Goal: Use online tool/utility: Utilize a website feature to perform a specific function

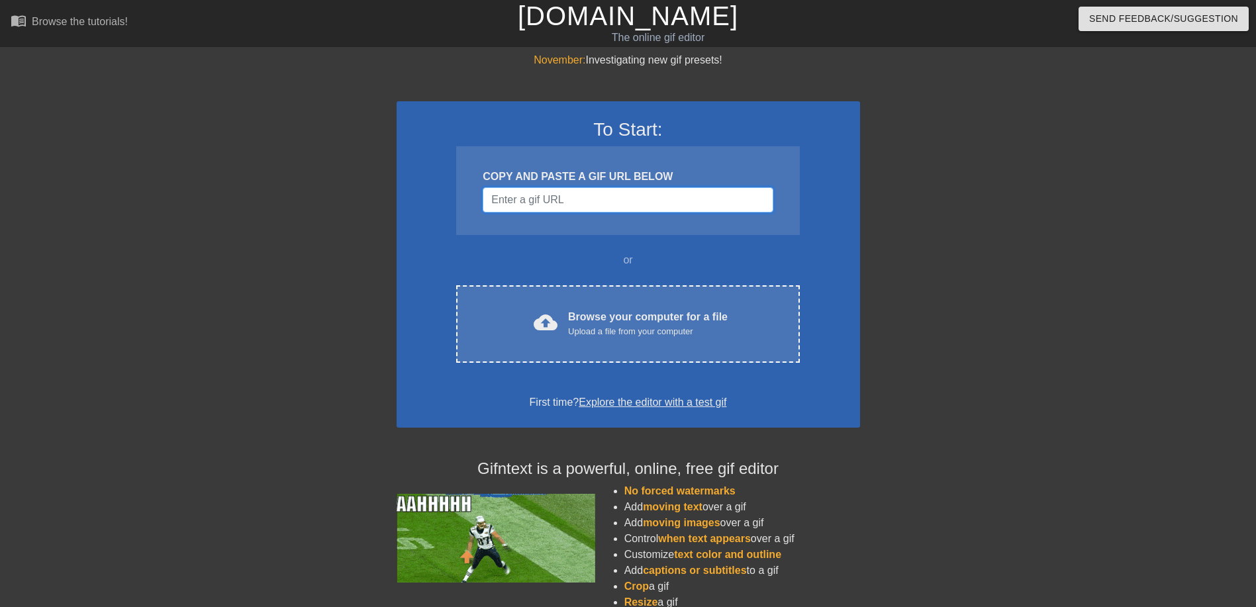
click at [532, 196] on input "Username" at bounding box center [628, 199] width 290 height 25
click at [611, 168] on div "COPY AND PASTE A GIF URL BELOW" at bounding box center [627, 190] width 343 height 89
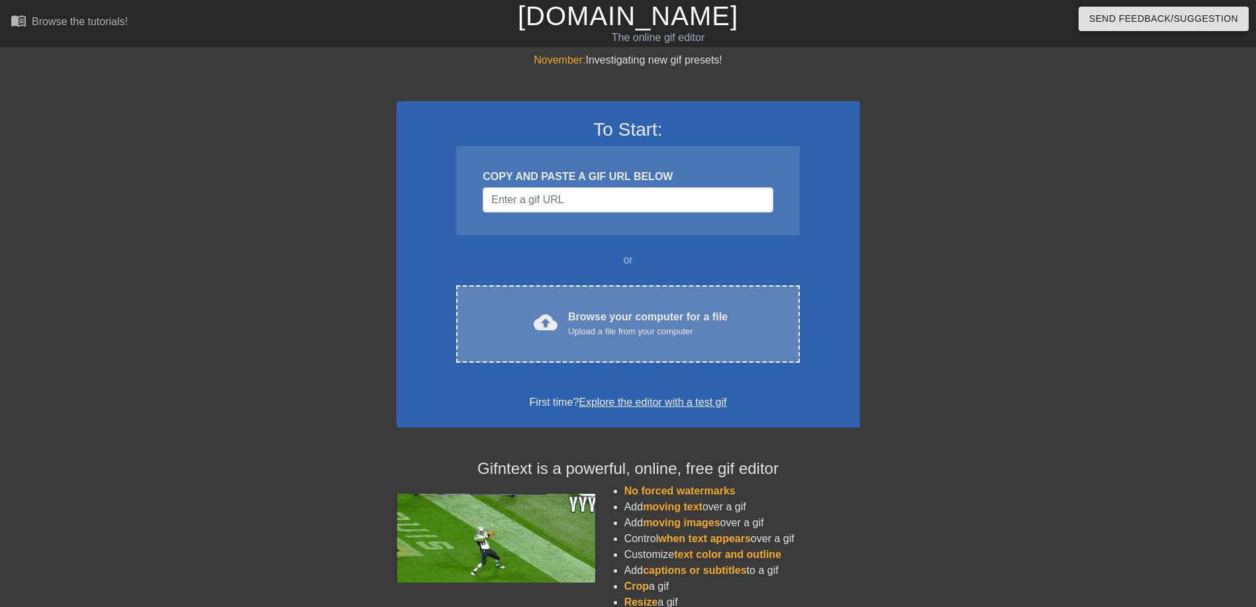
click at [605, 326] on div "Upload a file from your computer" at bounding box center [648, 331] width 160 height 13
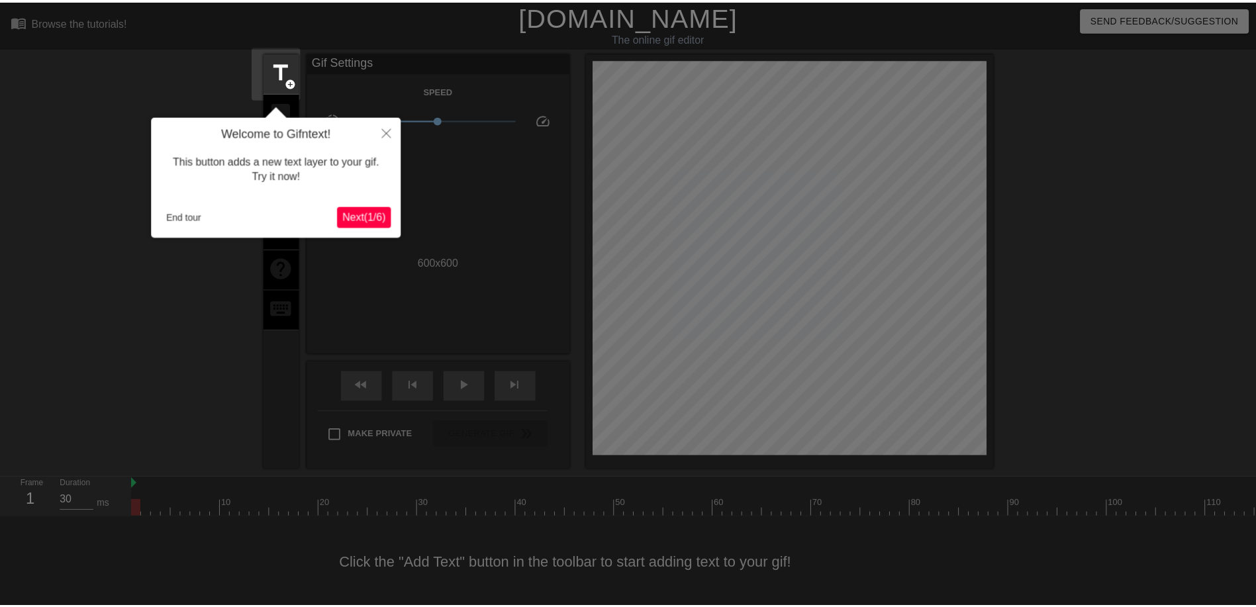
scroll to position [13, 0]
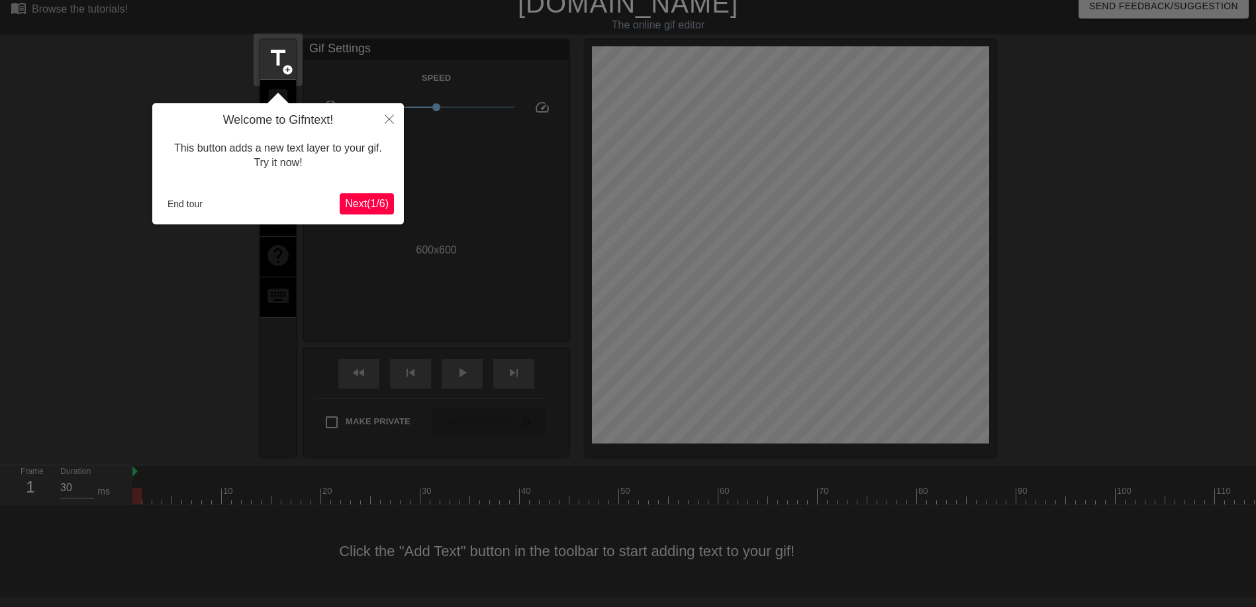
click at [368, 198] on span "Next ( 1 / 6 )" at bounding box center [367, 203] width 44 height 11
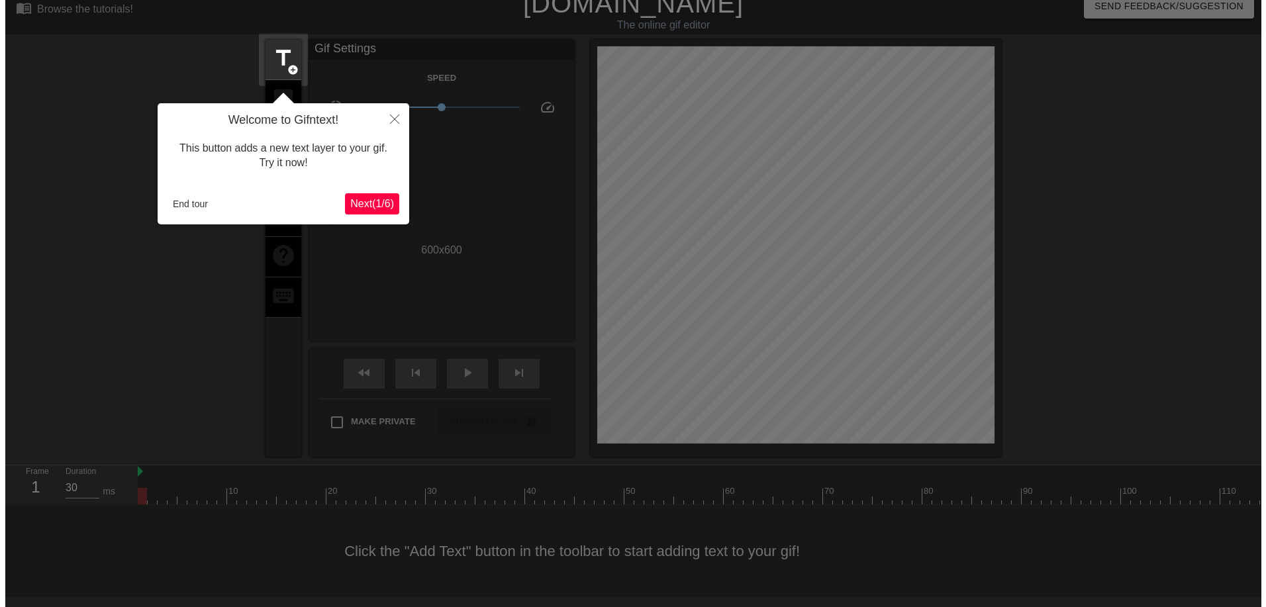
scroll to position [0, 0]
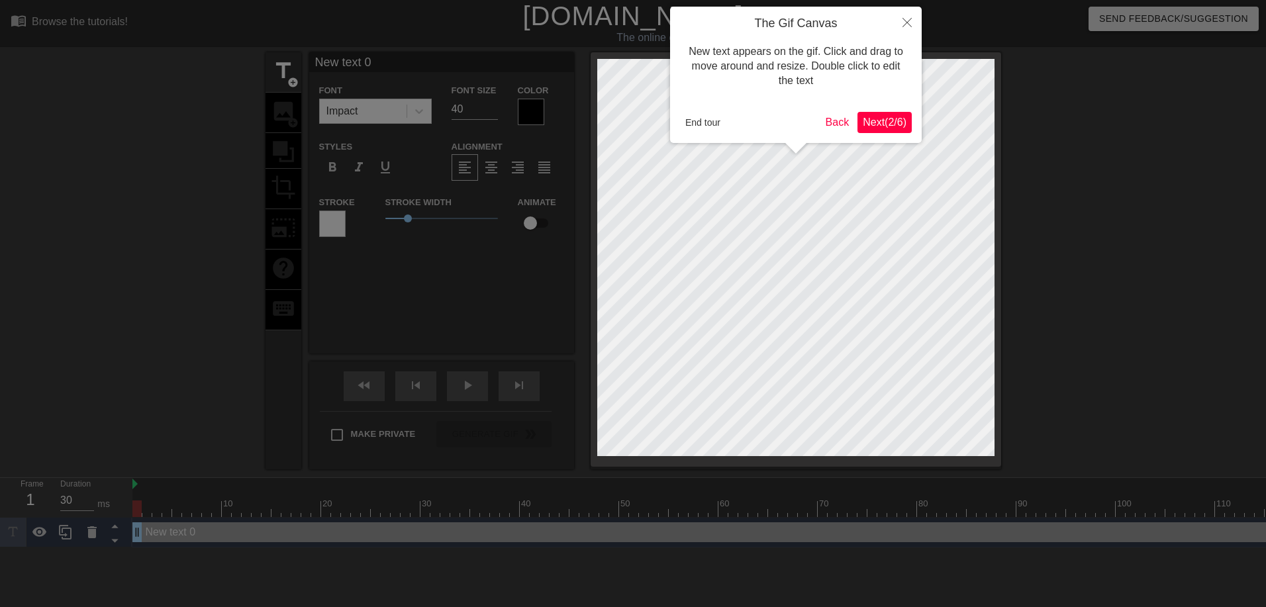
click at [878, 112] on button "Next ( 2 / 6 )" at bounding box center [885, 122] width 54 height 21
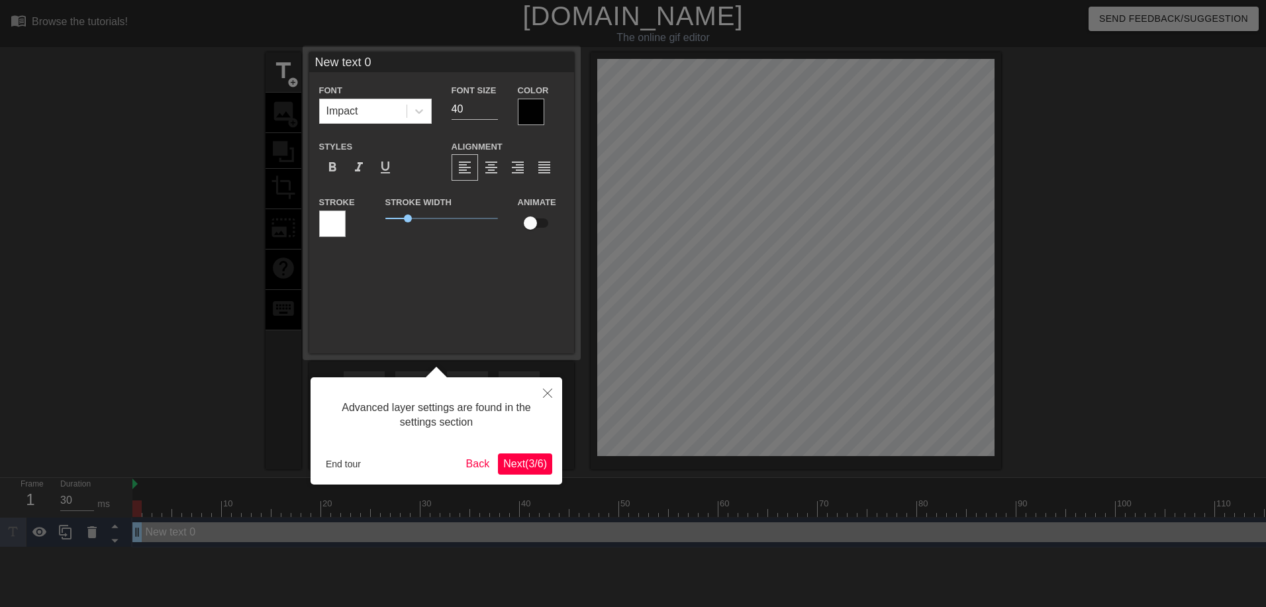
click at [536, 458] on span "Next ( 3 / 6 )" at bounding box center [525, 463] width 44 height 11
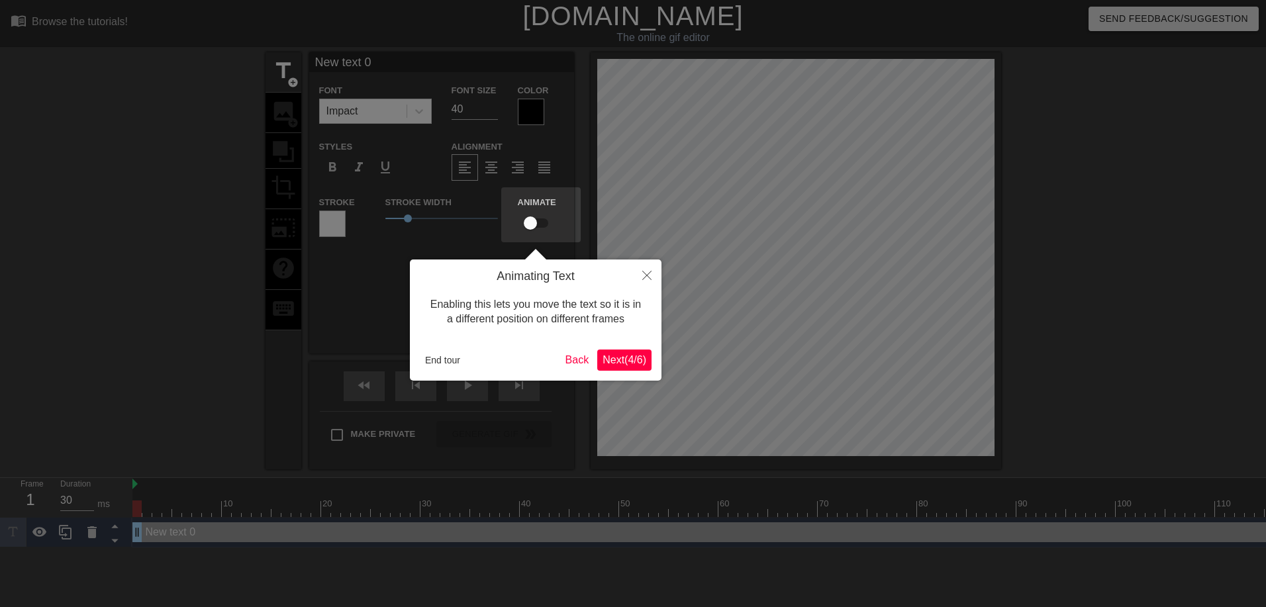
click at [644, 370] on button "Next ( 4 / 6 )" at bounding box center [624, 360] width 54 height 21
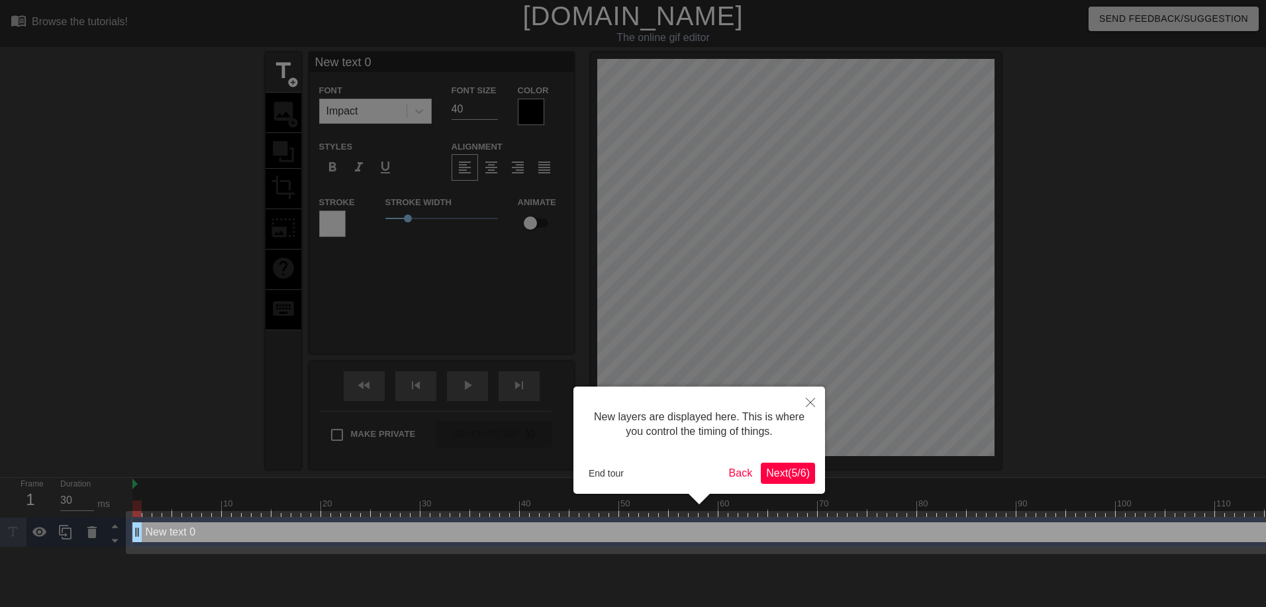
click at [799, 468] on span "Next ( 5 / 6 )" at bounding box center [788, 473] width 44 height 11
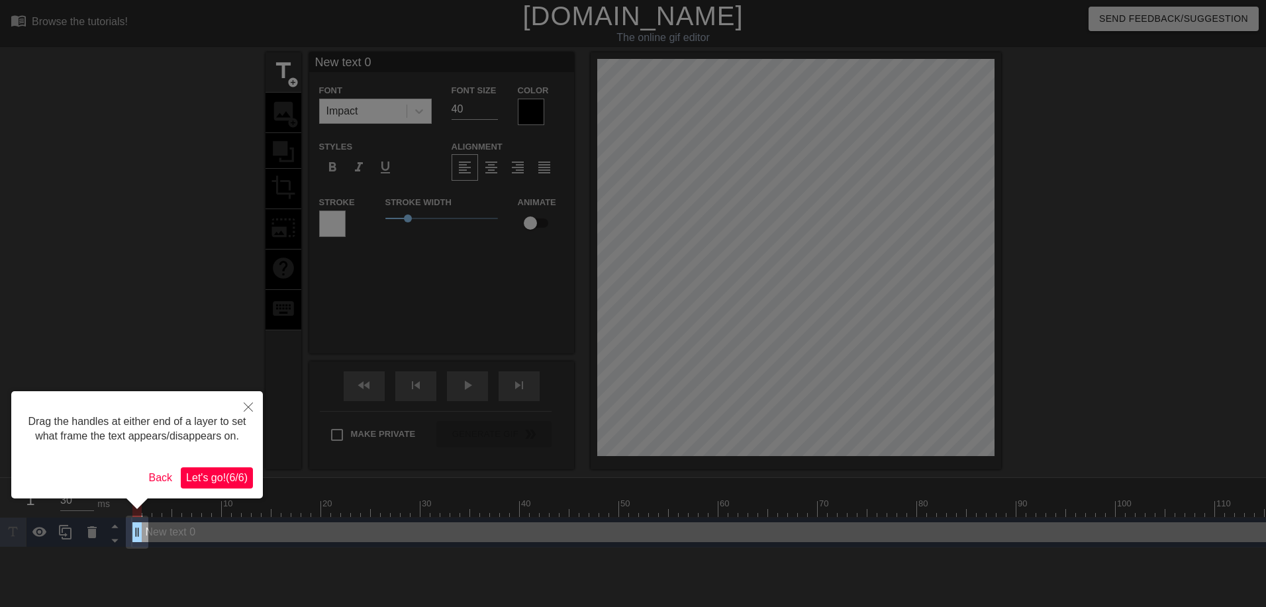
click at [219, 480] on span "Let's go! ( 6 / 6 )" at bounding box center [217, 477] width 62 height 11
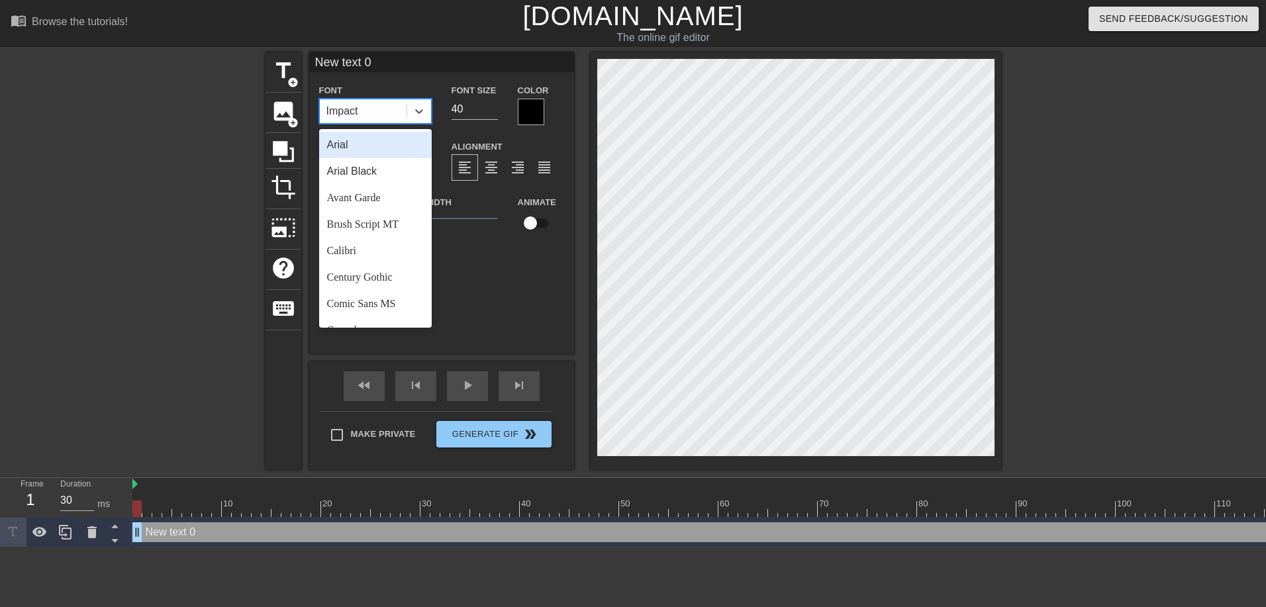
click at [362, 113] on div "Impact" at bounding box center [363, 111] width 87 height 24
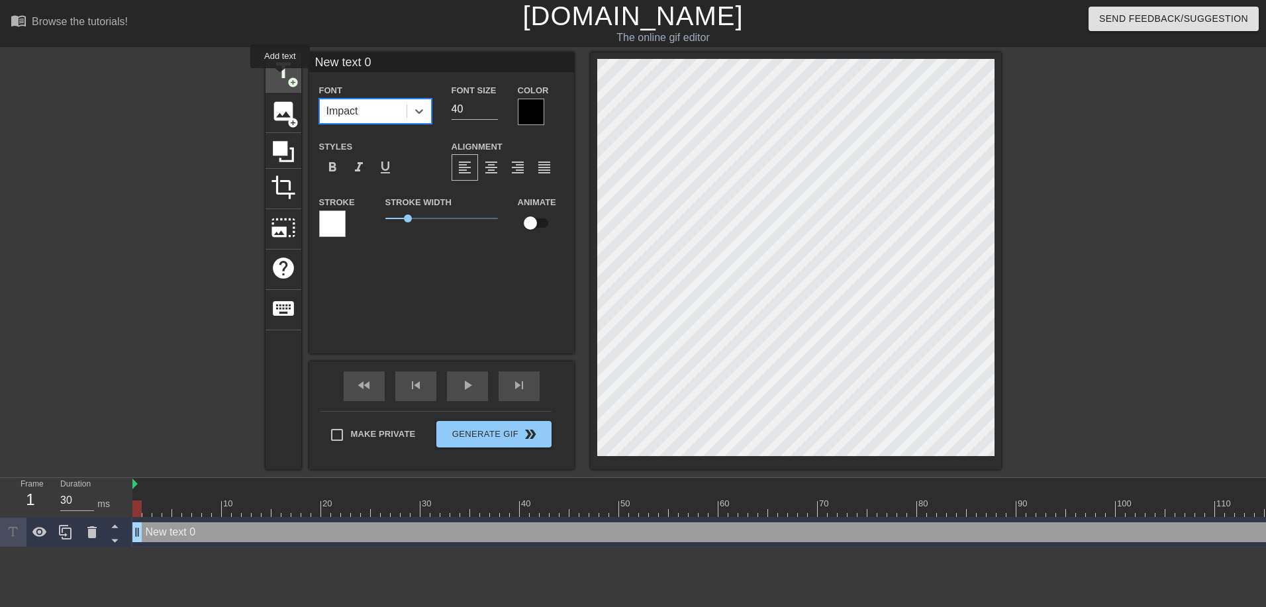
click at [280, 77] on span "title" at bounding box center [283, 70] width 25 height 25
type input "New text 1"
paste textarea "[PERSON_NAME] when you bring up her 20+ eboys"
type input "[PERSON_NAME] when you bring up her 20+ eboys"
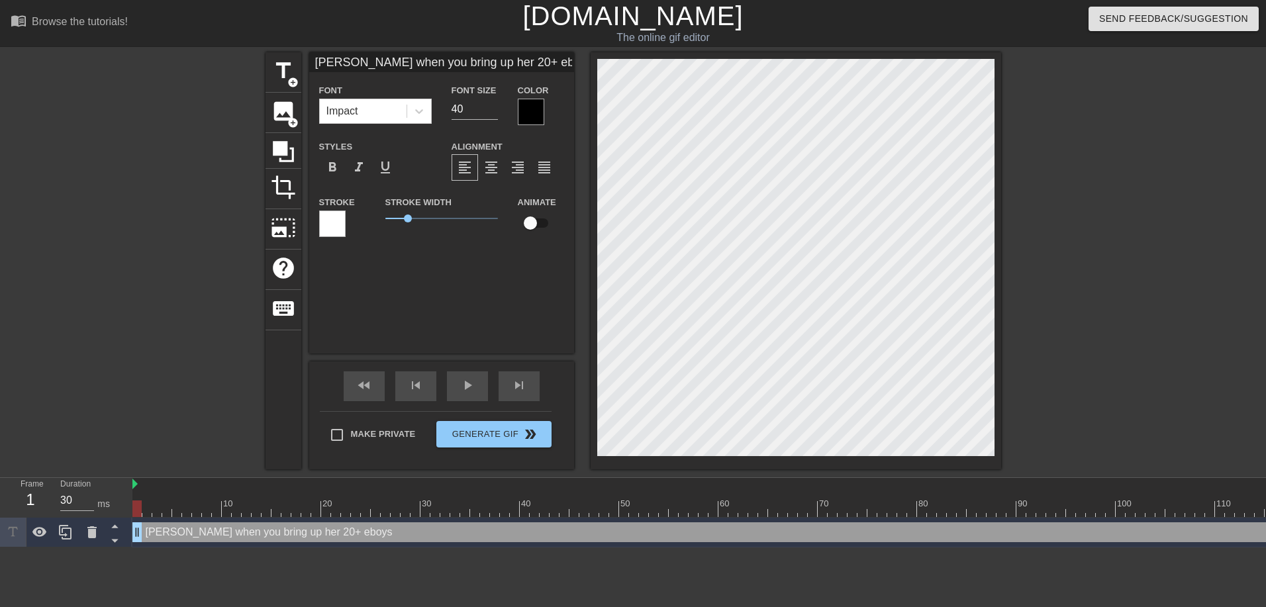
scroll to position [2, 12]
type textarea "[PERSON_NAME] when you bring up her 20+ eboys"
drag, startPoint x: 474, startPoint y: 107, endPoint x: 409, endPoint y: 109, distance: 64.3
click at [409, 109] on div "Font Impact Font Size 40 Color" at bounding box center [441, 103] width 265 height 43
type input "35"
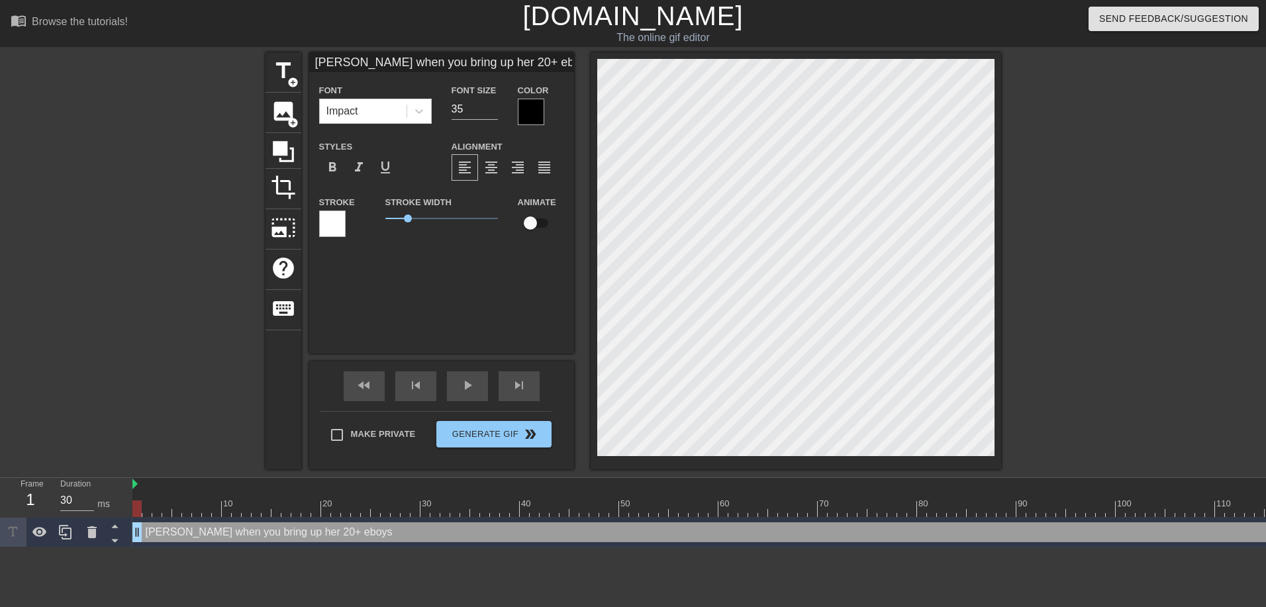
click at [1152, 197] on div at bounding box center [1116, 250] width 199 height 397
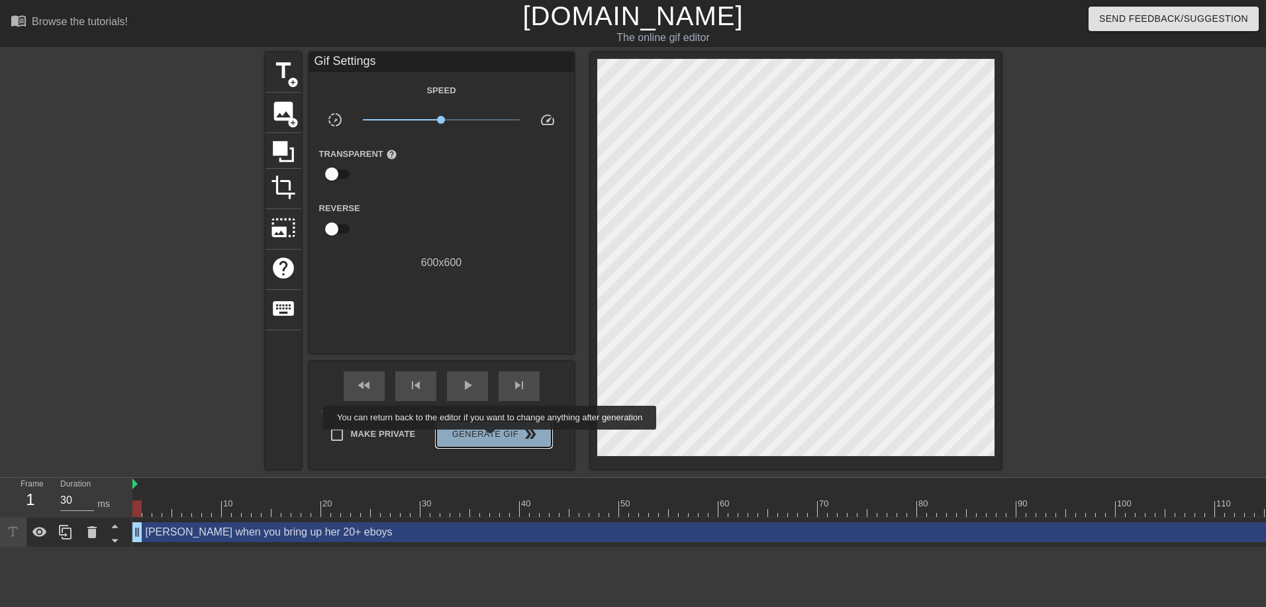
click at [491, 438] on span "Generate Gif double_arrow" at bounding box center [494, 435] width 104 height 16
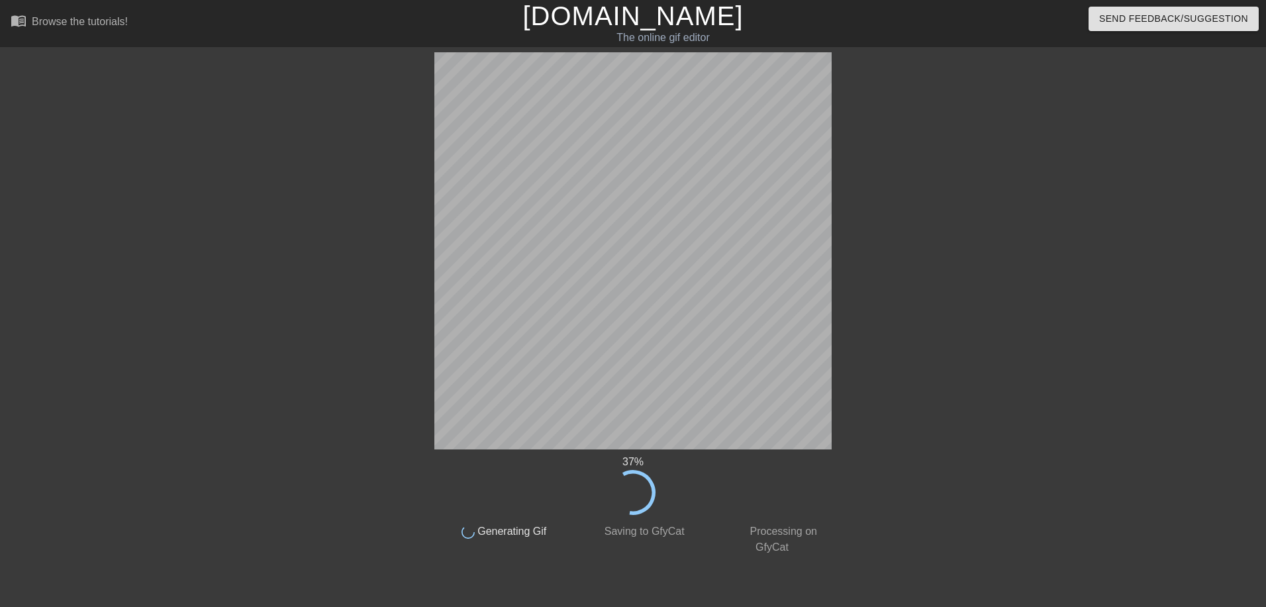
drag, startPoint x: 526, startPoint y: 455, endPoint x: 882, endPoint y: 206, distance: 434.7
click at [882, 206] on div at bounding box center [947, 250] width 199 height 397
